Goal: Task Accomplishment & Management: Manage account settings

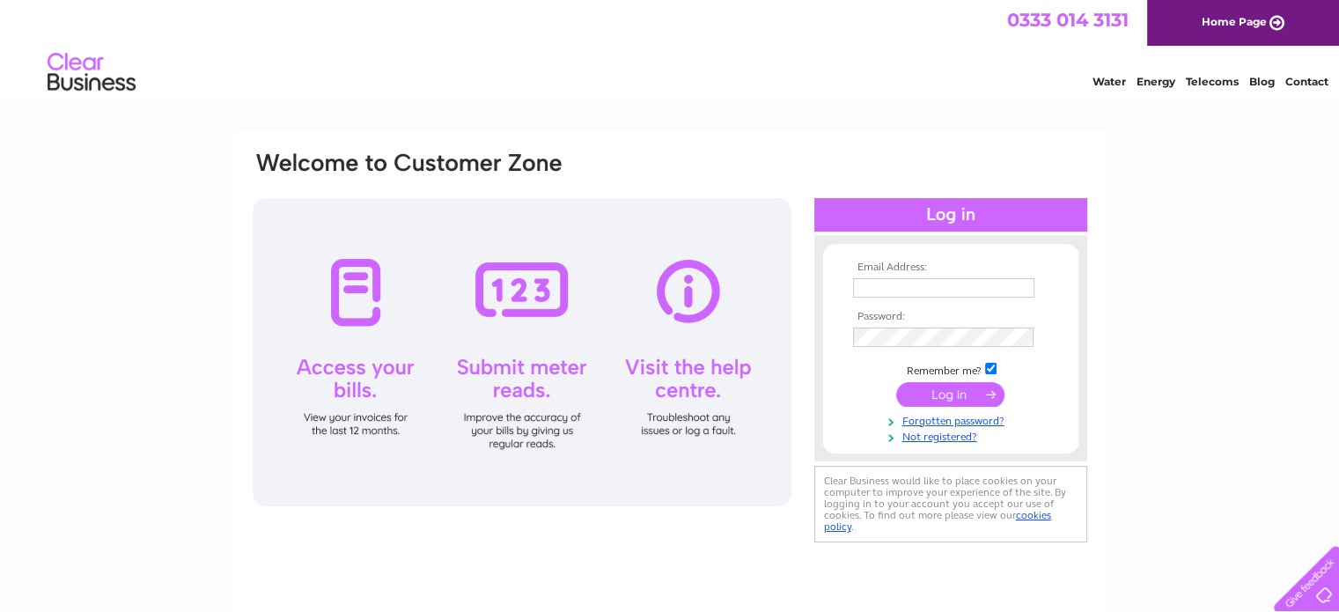
type input "info@eastmainsgarage.com"
click at [932, 400] on input "submit" at bounding box center [950, 394] width 108 height 25
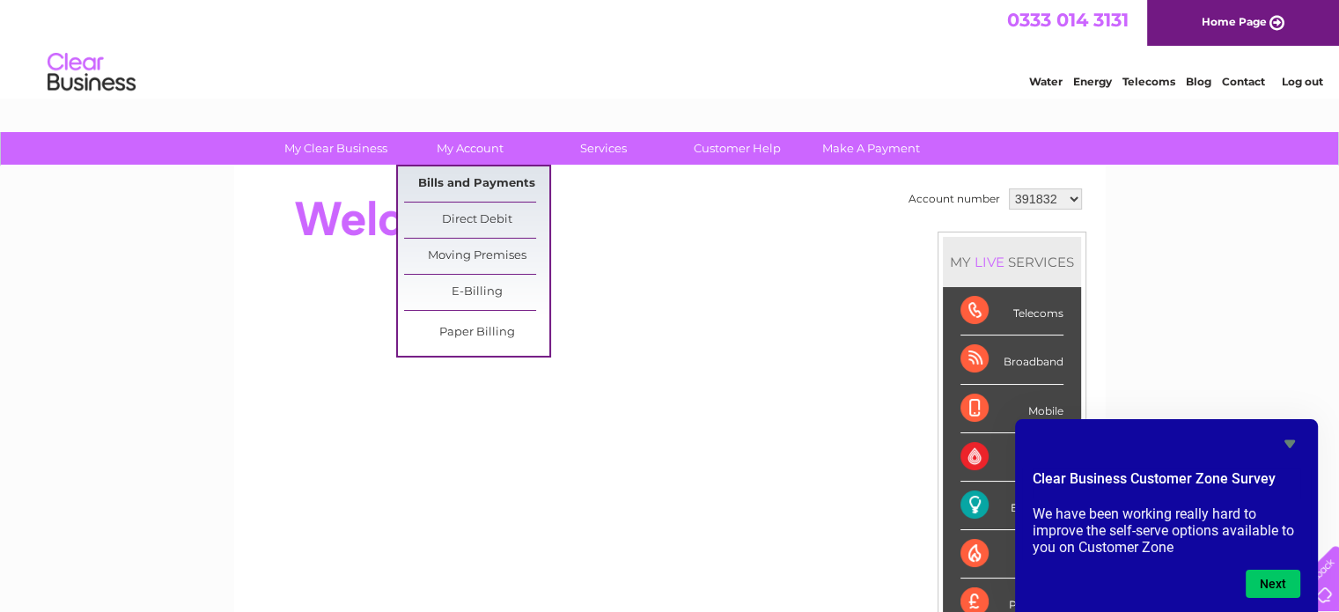
click at [454, 177] on link "Bills and Payments" at bounding box center [476, 183] width 145 height 35
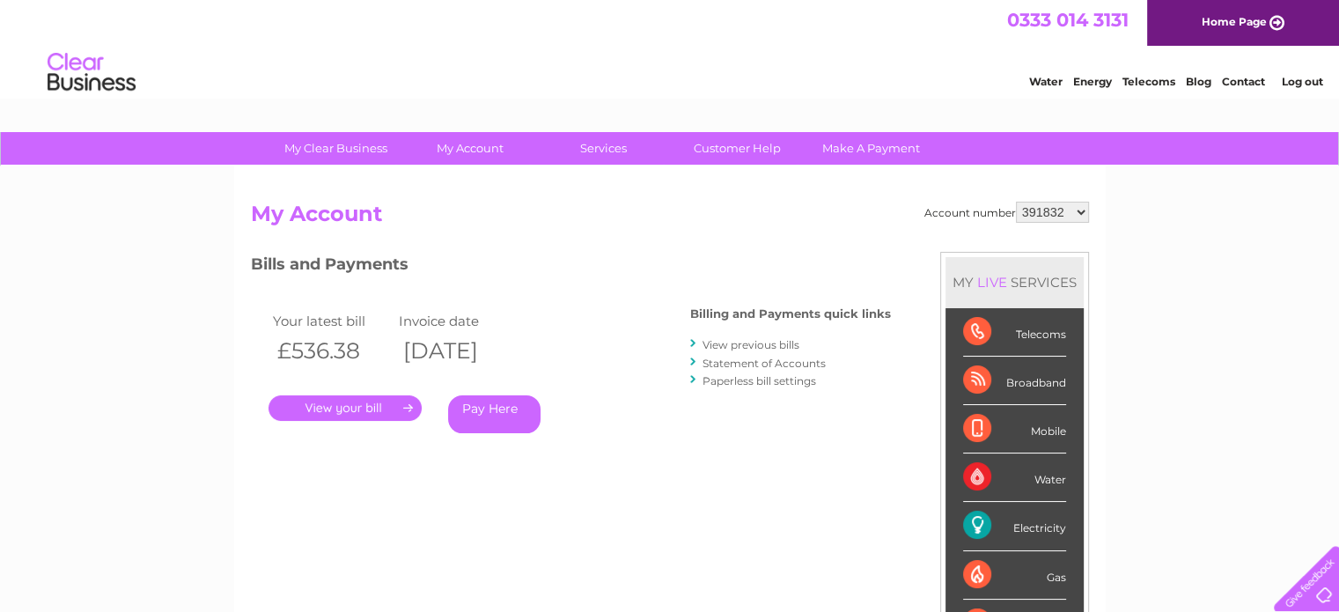
click at [338, 407] on link "." at bounding box center [345, 408] width 153 height 26
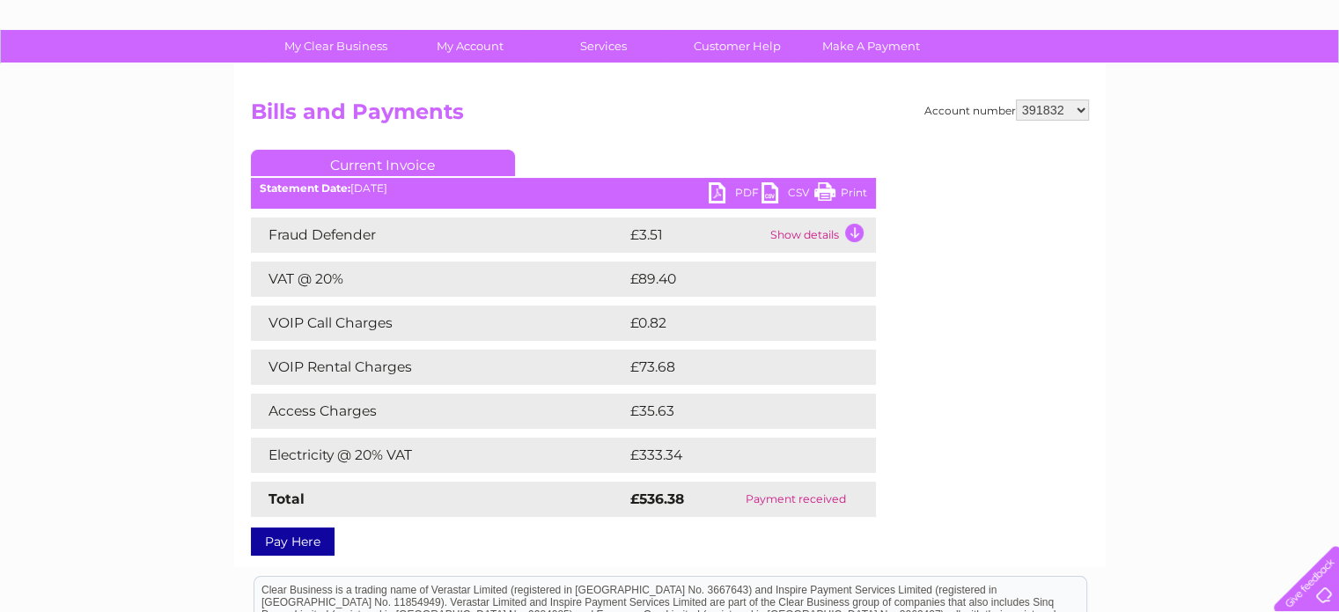
scroll to position [176, 0]
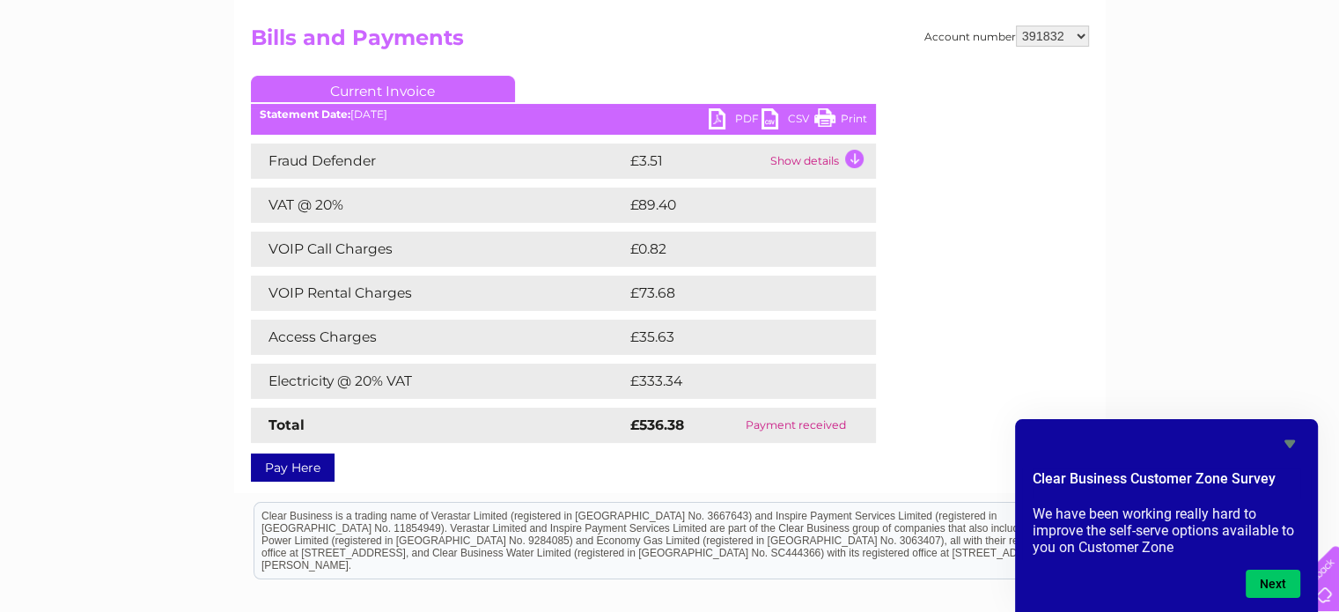
click at [1051, 31] on select "391832 1029929 2022426" at bounding box center [1052, 36] width 73 height 21
select select "1029929"
click at [1016, 26] on select "391832 1029929 2022426" at bounding box center [1052, 36] width 73 height 21
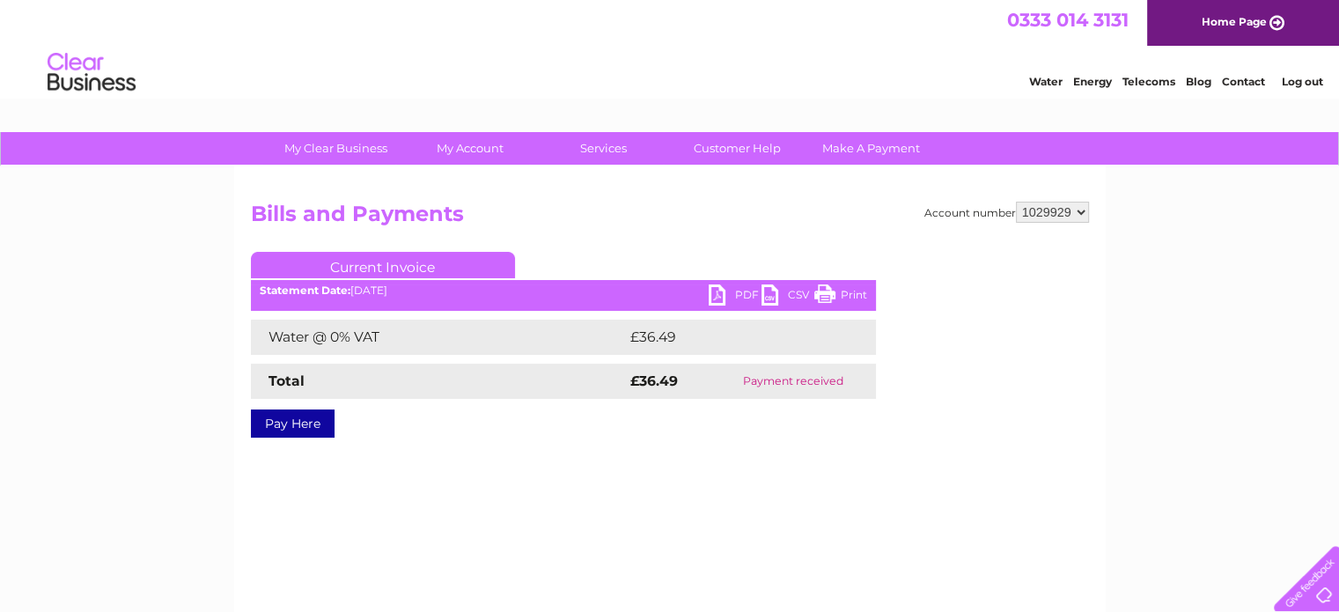
click at [1042, 210] on select "391832 1029929 2022426" at bounding box center [1052, 212] width 73 height 21
select select "2022426"
click at [1016, 202] on select "391832 1029929 2022426" at bounding box center [1052, 212] width 73 height 21
